Goal: Check status: Check status

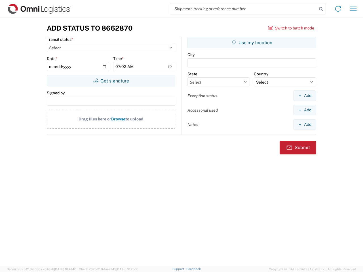
click at [244, 9] on input "search" at bounding box center [243, 8] width 147 height 11
click at [321, 9] on icon at bounding box center [321, 9] width 8 height 8
click at [338, 9] on icon at bounding box center [337, 8] width 9 height 9
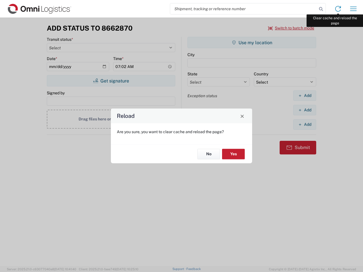
click at [353, 9] on div "Reload Are you sure, you want to clear cache and reload the page? No Yes" at bounding box center [181, 136] width 363 height 272
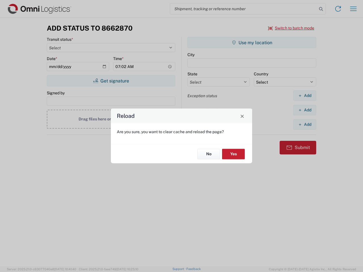
click at [291, 28] on div "Reload Are you sure, you want to clear cache and reload the page? No Yes" at bounding box center [181, 136] width 363 height 272
click at [111, 81] on div "Reload Are you sure, you want to clear cache and reload the page? No Yes" at bounding box center [181, 136] width 363 height 272
click at [252, 43] on div "Reload Are you sure, you want to clear cache and reload the page? No Yes" at bounding box center [181, 136] width 363 height 272
click at [305, 96] on div "Reload Are you sure, you want to clear cache and reload the page? No Yes" at bounding box center [181, 136] width 363 height 272
click at [305, 110] on div "Reload Are you sure, you want to clear cache and reload the page? No Yes" at bounding box center [181, 136] width 363 height 272
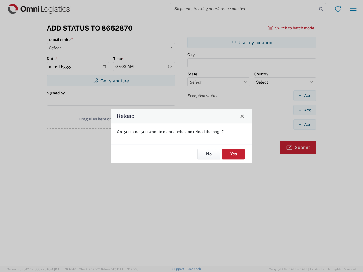
click at [305, 124] on div "Reload Are you sure, you want to clear cache and reload the page? No Yes" at bounding box center [181, 136] width 363 height 272
